Goal: Task Accomplishment & Management: Use online tool/utility

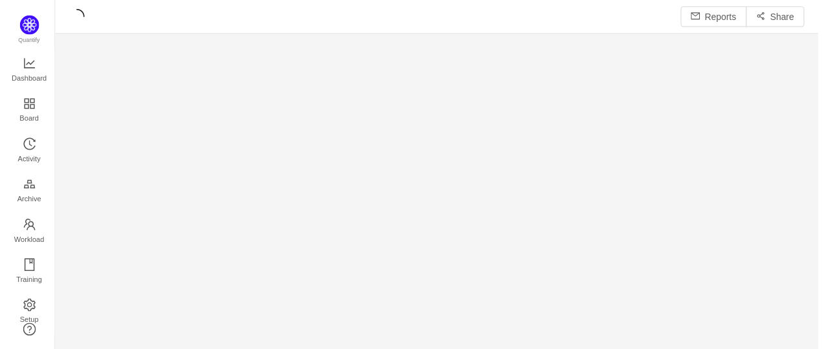
scroll to position [333, 740]
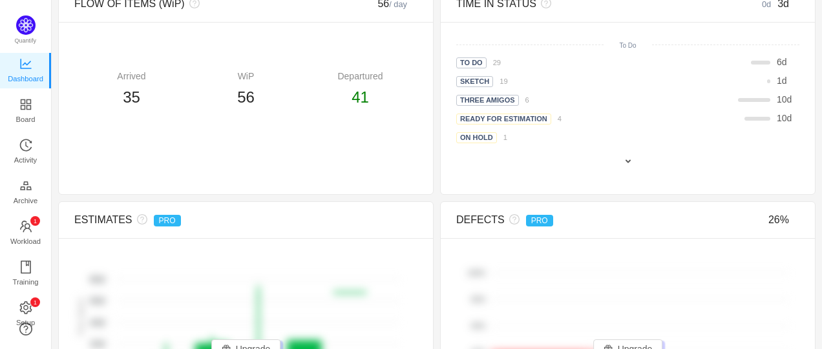
scroll to position [775, 0]
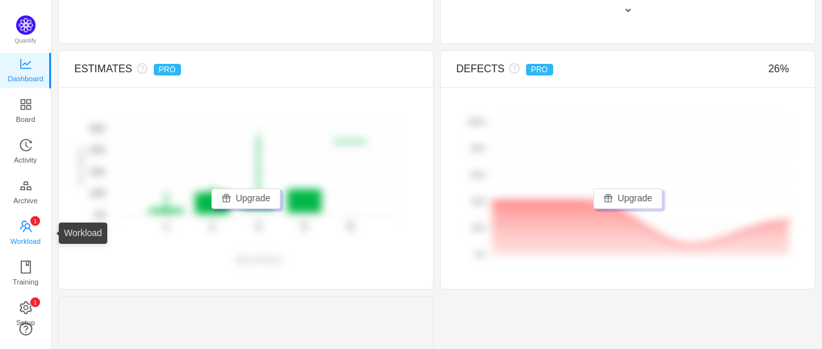
click at [32, 237] on span "Workload" at bounding box center [25, 242] width 30 height 26
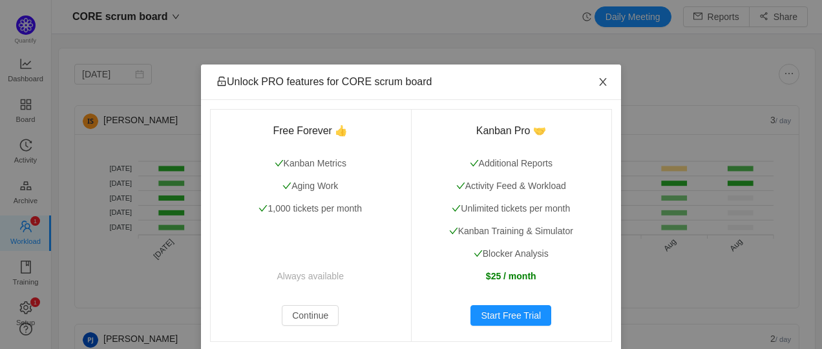
click at [596, 78] on span "Close" at bounding box center [603, 83] width 36 height 36
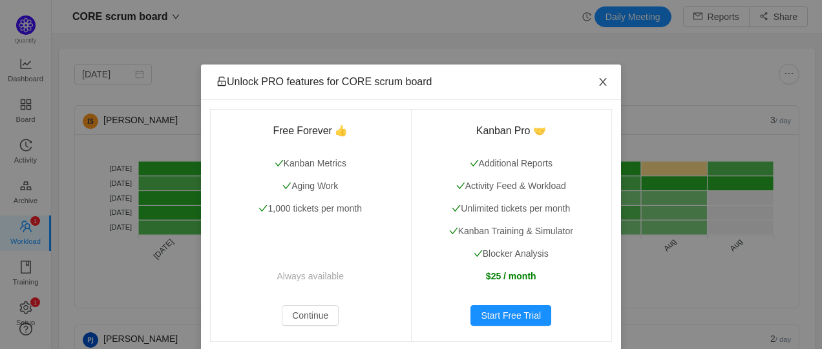
click at [599, 83] on icon "icon: close" at bounding box center [602, 82] width 7 height 8
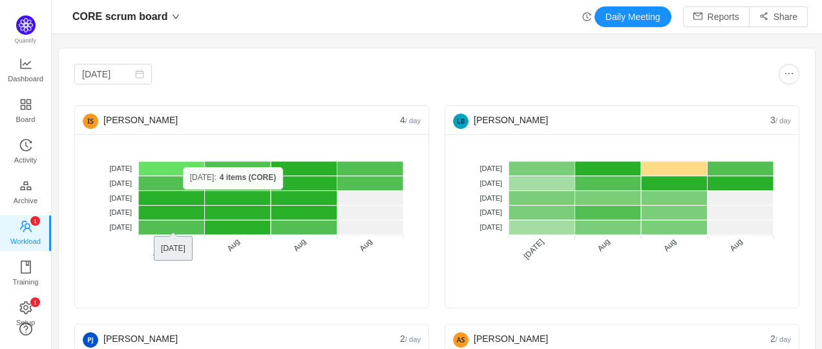
click at [182, 167] on rect at bounding box center [171, 168] width 66 height 15
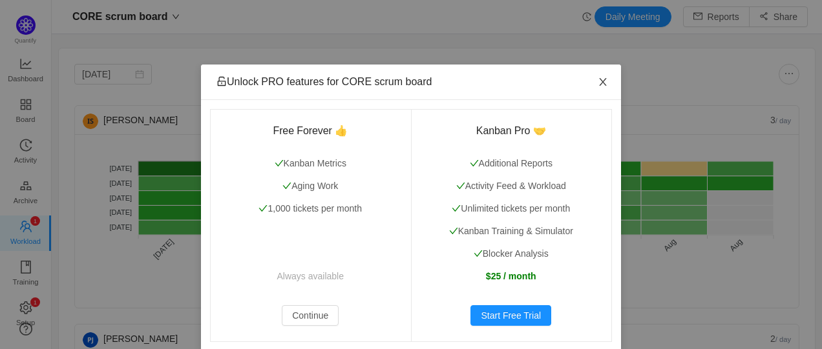
click at [602, 80] on icon "icon: close" at bounding box center [602, 82] width 10 height 10
click at [591, 79] on span "Close" at bounding box center [603, 83] width 36 height 36
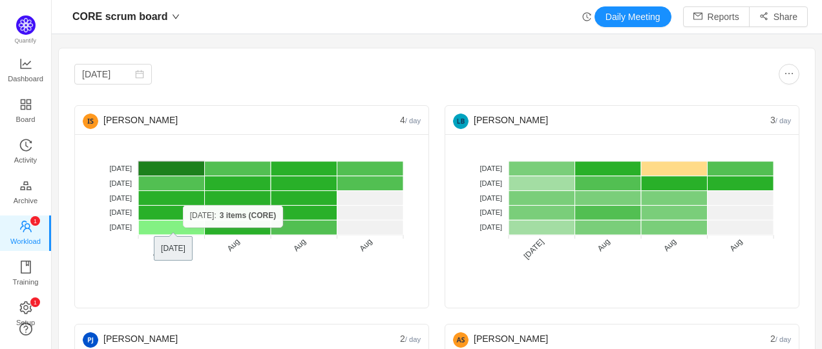
click at [182, 227] on rect at bounding box center [171, 227] width 66 height 15
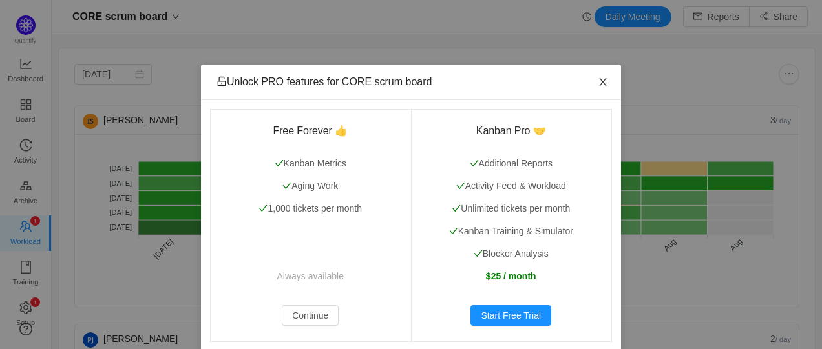
click at [597, 78] on span "Close" at bounding box center [603, 83] width 36 height 36
click at [591, 78] on span "Close" at bounding box center [603, 83] width 36 height 36
